Goal: Find specific fact: Find specific fact

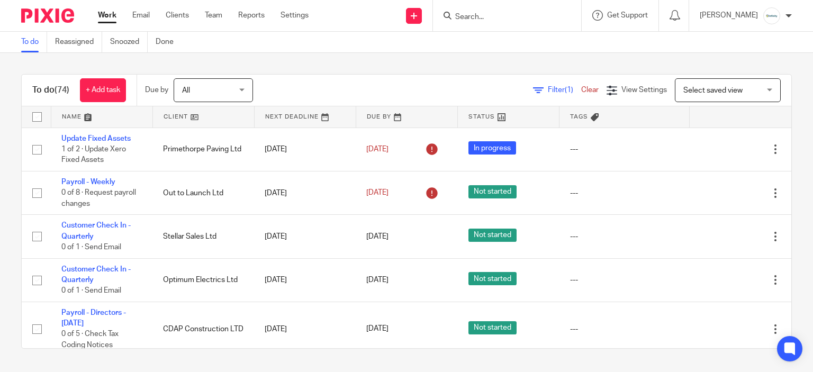
click at [501, 10] on form at bounding box center [510, 15] width 113 height 13
click at [513, 18] on input "Search" at bounding box center [501, 18] width 95 height 10
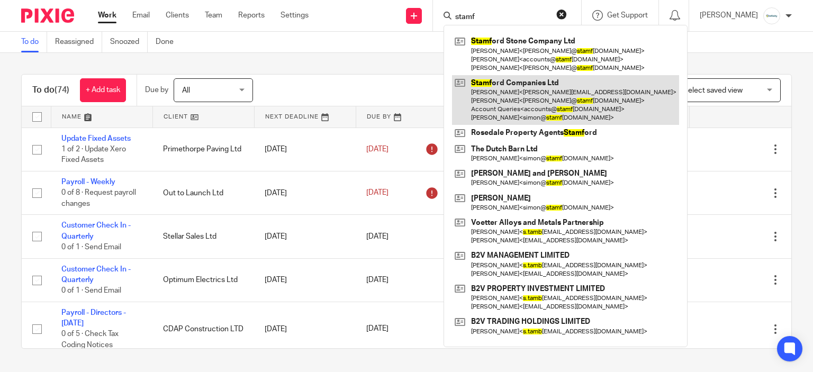
type input "stamf"
click at [584, 112] on link at bounding box center [565, 100] width 227 height 50
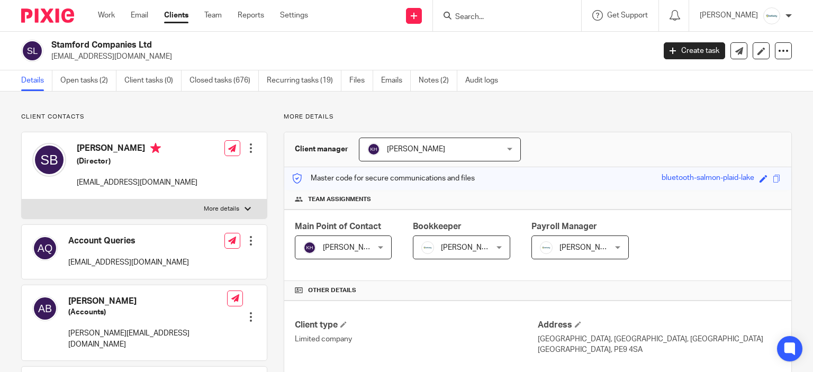
scroll to position [318, 0]
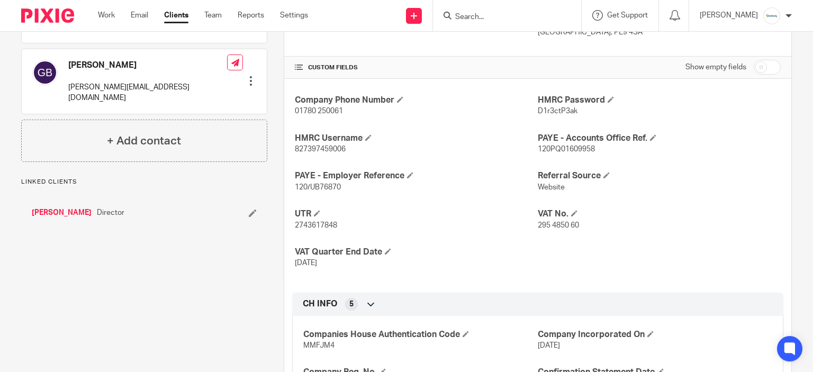
click at [303, 154] on div "Company Phone Number 01780 250061 HMRC Password D1r3ctP3ak HMRC Username 827397…" at bounding box center [537, 182] width 507 height 206
click at [302, 153] on p "827397459006" at bounding box center [416, 149] width 243 height 11
click at [300, 146] on span "827397459006" at bounding box center [320, 149] width 51 height 7
copy span "827397459006"
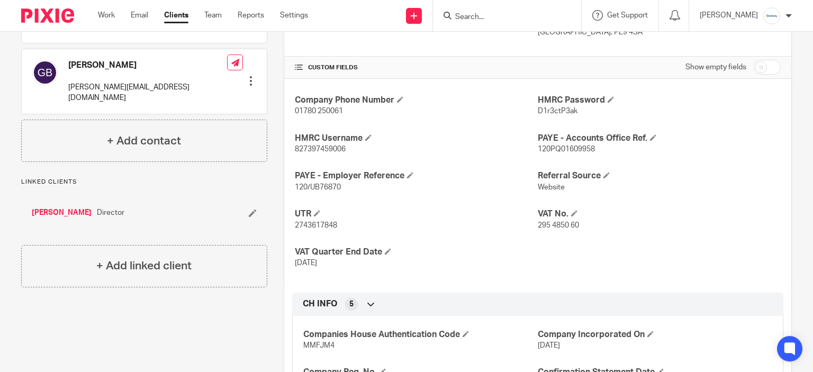
click at [564, 109] on span "D1r3ctP3ak" at bounding box center [558, 110] width 40 height 7
copy span "D1r3ctP3ak"
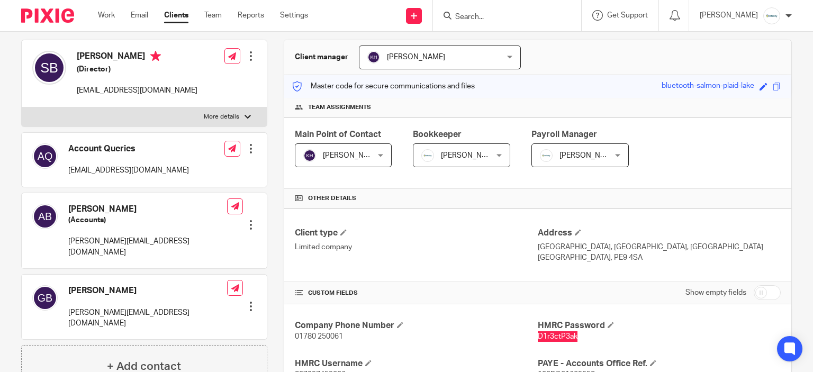
scroll to position [0, 0]
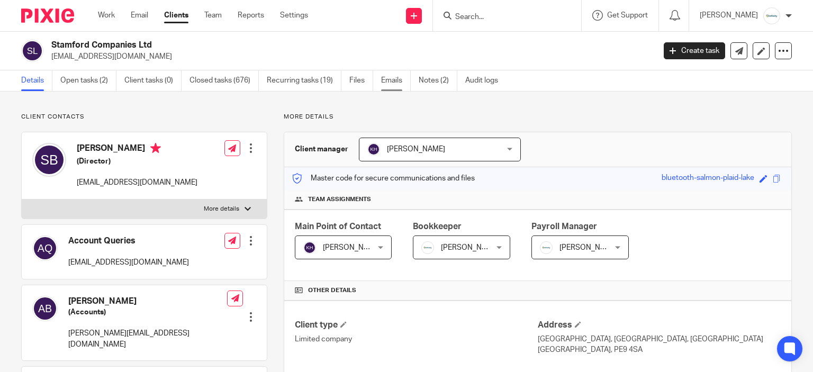
click at [387, 87] on link "Emails" at bounding box center [396, 80] width 30 height 21
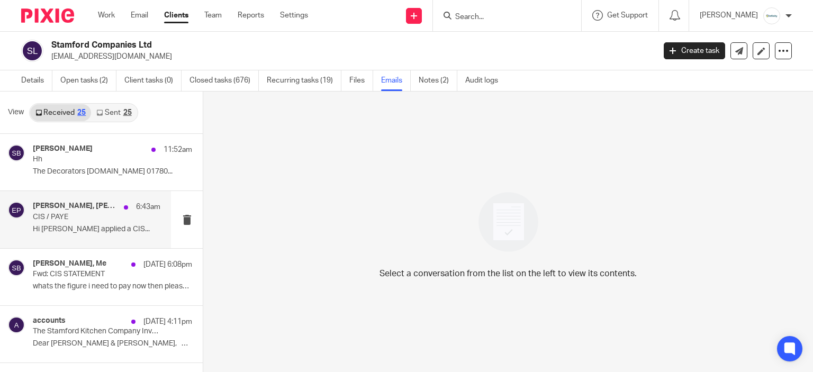
click at [63, 213] on p "CIS / PAYE" at bounding box center [84, 217] width 102 height 9
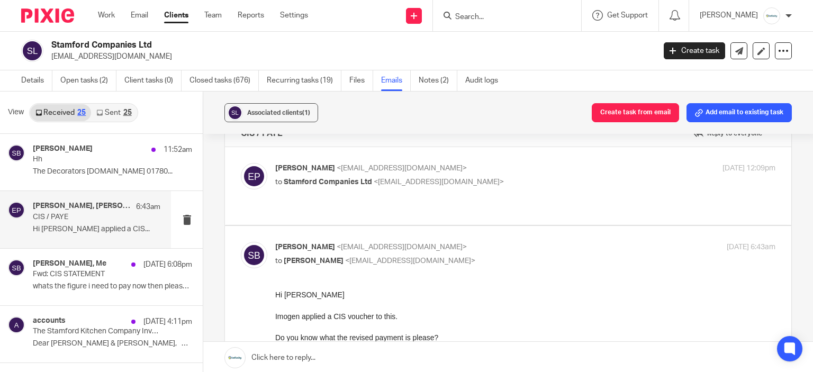
scroll to position [12, 0]
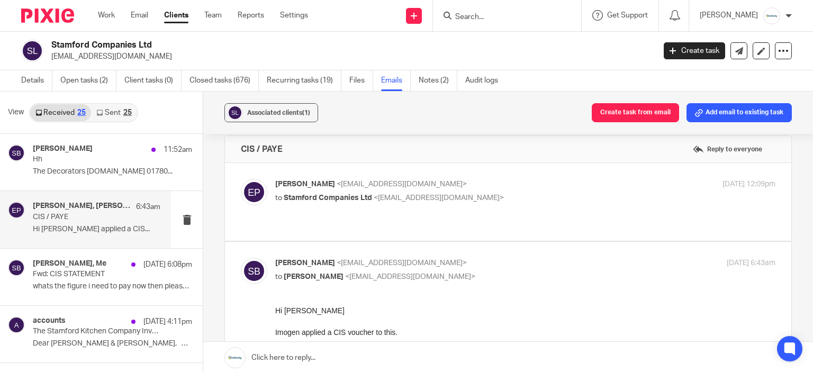
click at [558, 179] on p "Eve Parker <eve@infinity-accounting.co.uk>" at bounding box center [441, 184] width 333 height 11
checkbox input "true"
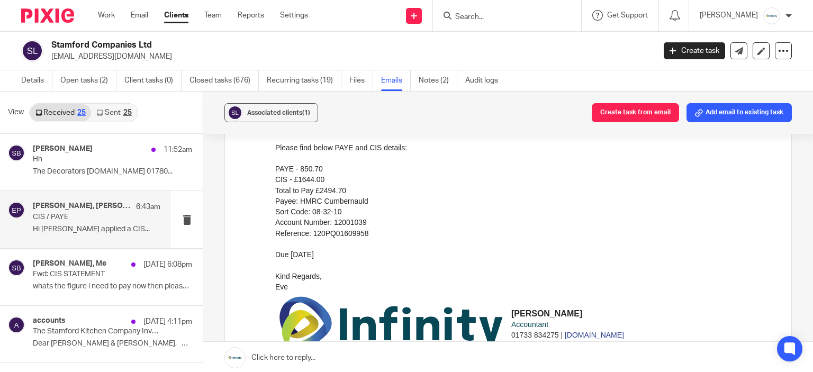
scroll to position [65, 0]
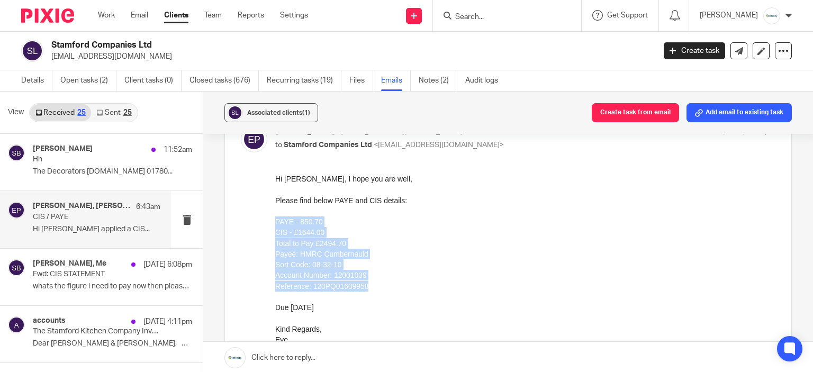
drag, startPoint x: 368, startPoint y: 283, endPoint x: 271, endPoint y: 220, distance: 115.5
click html "Hi Simon, I hope you are well, Please find below PAYE and CIS details: PAYE - 8…"
copy div "PAYE - 850.70 CIS - £1644.00 Total to Pay £2494.70 Payee: HMRC Cumbernauld Sort…"
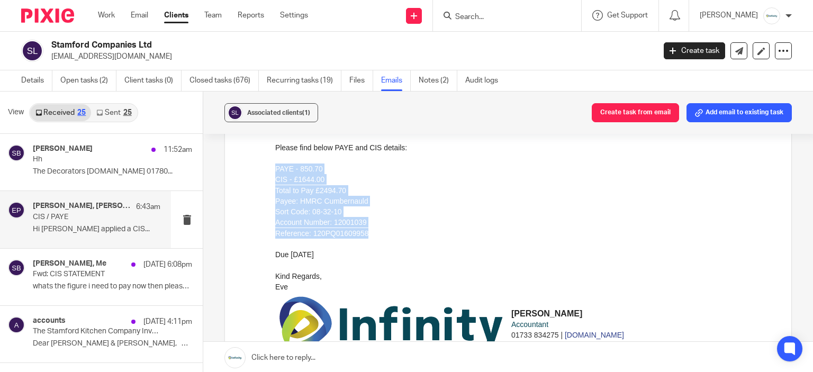
click at [608, 218] on div "Payee: HMRC Cumbernauld Sort Code: 08-32-10 Account Number: 12001039 Reference:…" at bounding box center [525, 217] width 500 height 43
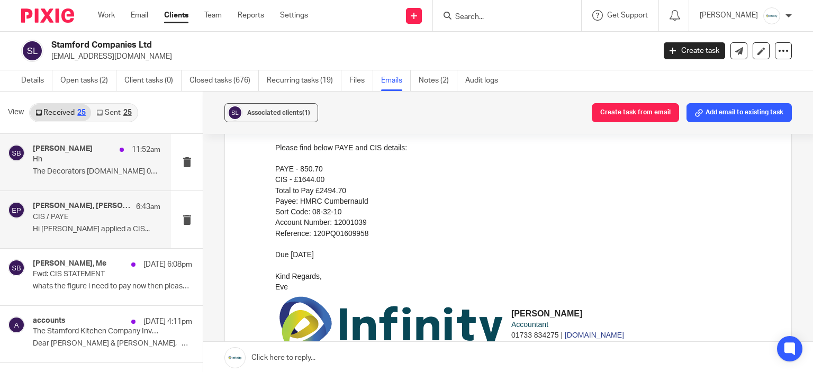
click at [88, 170] on p "The Decorators www.thedecorators.net 01780..." at bounding box center [97, 171] width 128 height 9
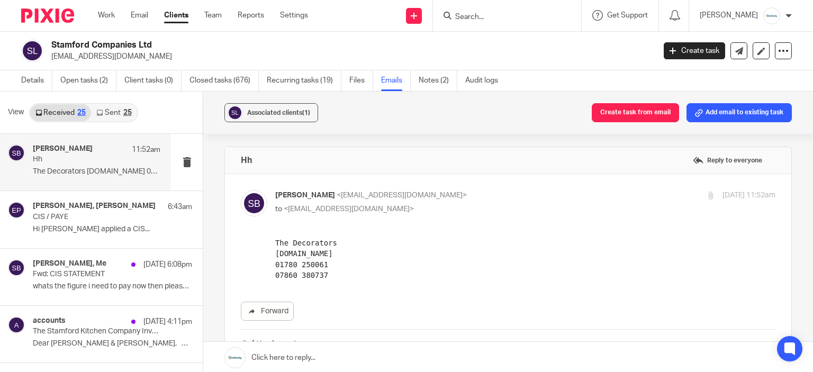
scroll to position [0, 0]
drag, startPoint x: 118, startPoint y: 14, endPoint x: 104, endPoint y: 20, distance: 15.2
click at [114, 16] on ul "Work Email Clients Team Reports Settings" at bounding box center [211, 15] width 226 height 11
click at [104, 19] on link "Work" at bounding box center [106, 15] width 17 height 11
